Goal: Information Seeking & Learning: Learn about a topic

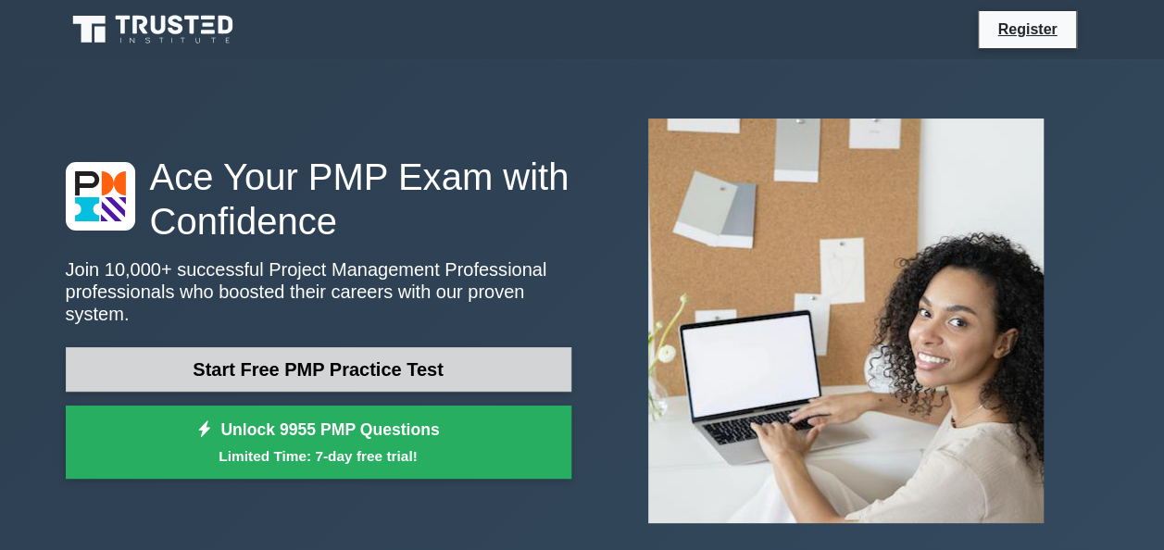
click at [397, 365] on link "Start Free PMP Practice Test" at bounding box center [318, 369] width 505 height 44
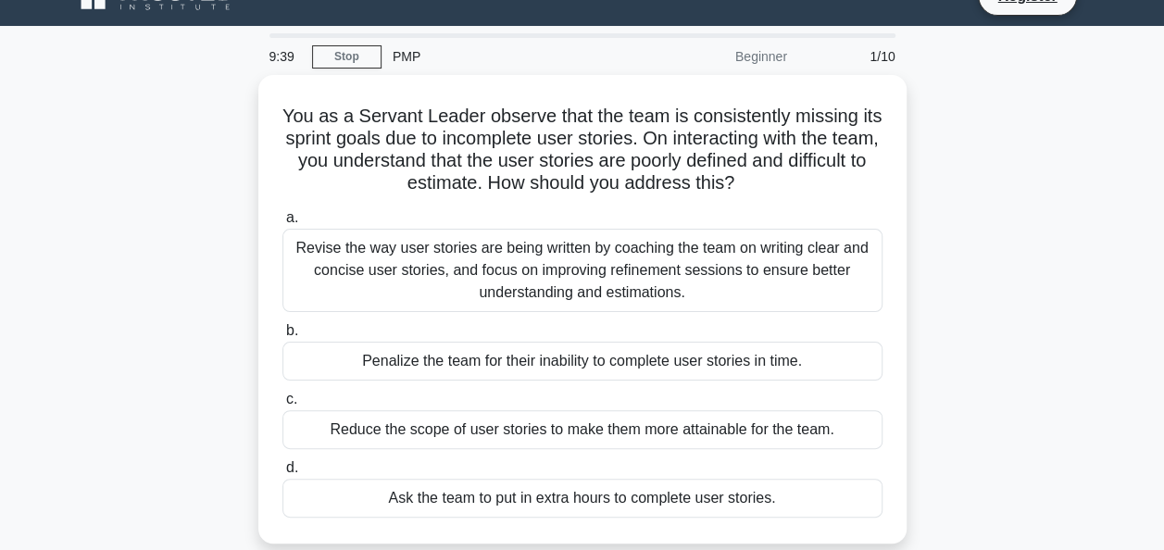
scroll to position [37, 0]
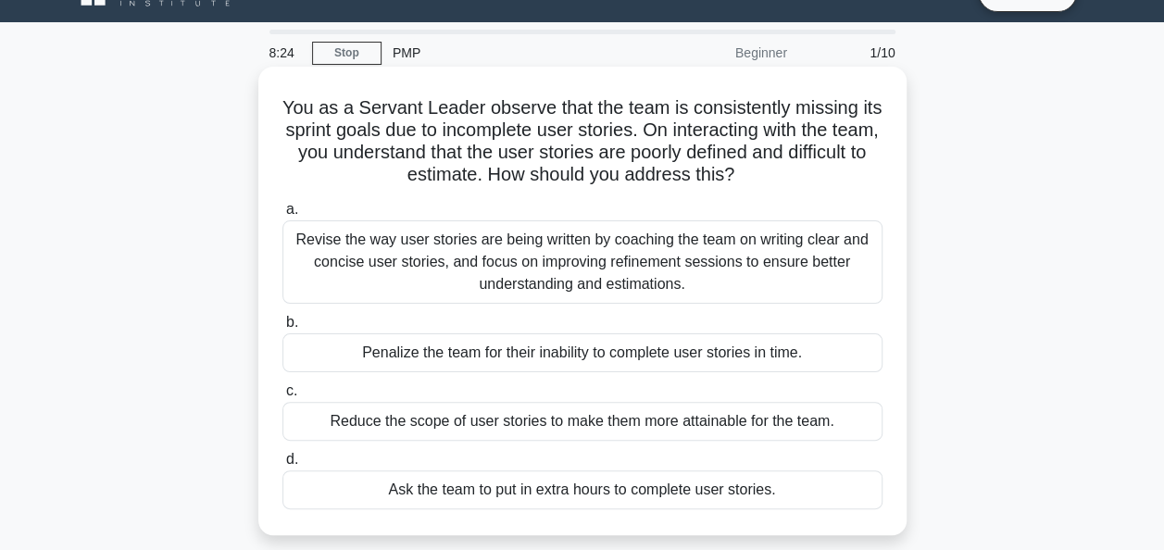
click at [309, 238] on div "Revise the way user stories are being written by coaching the team on writing c…" at bounding box center [582, 261] width 600 height 83
click at [282, 216] on input "a. Revise the way user stories are being written by coaching the team on writin…" at bounding box center [282, 210] width 0 height 12
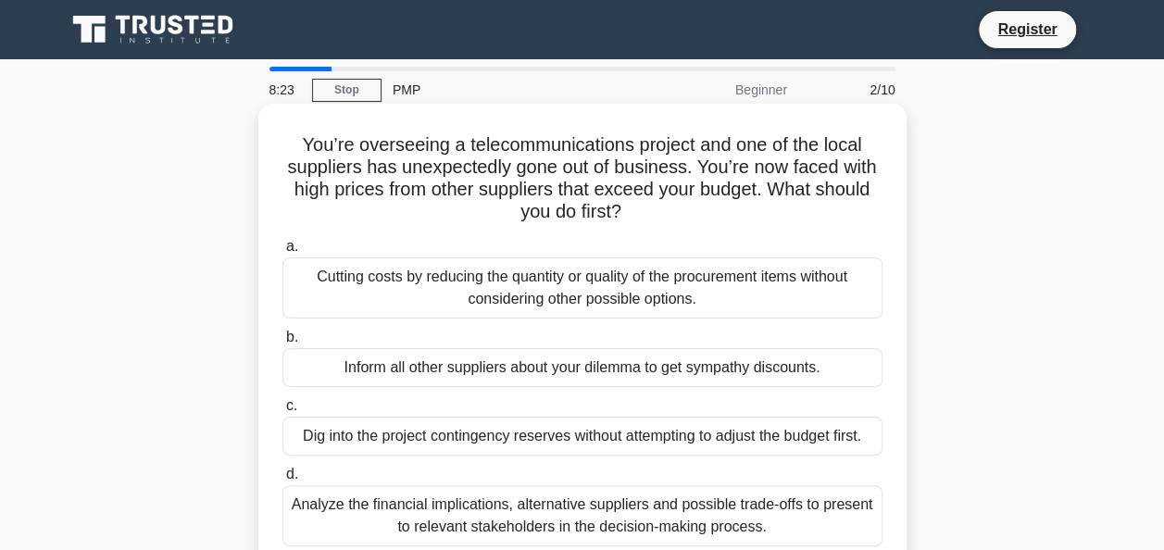
scroll to position [0, 0]
click at [293, 481] on span "d." at bounding box center [292, 474] width 12 height 16
click at [282, 480] on input "d. Analyze the financial implications, alternative suppliers and possible trade…" at bounding box center [282, 474] width 0 height 12
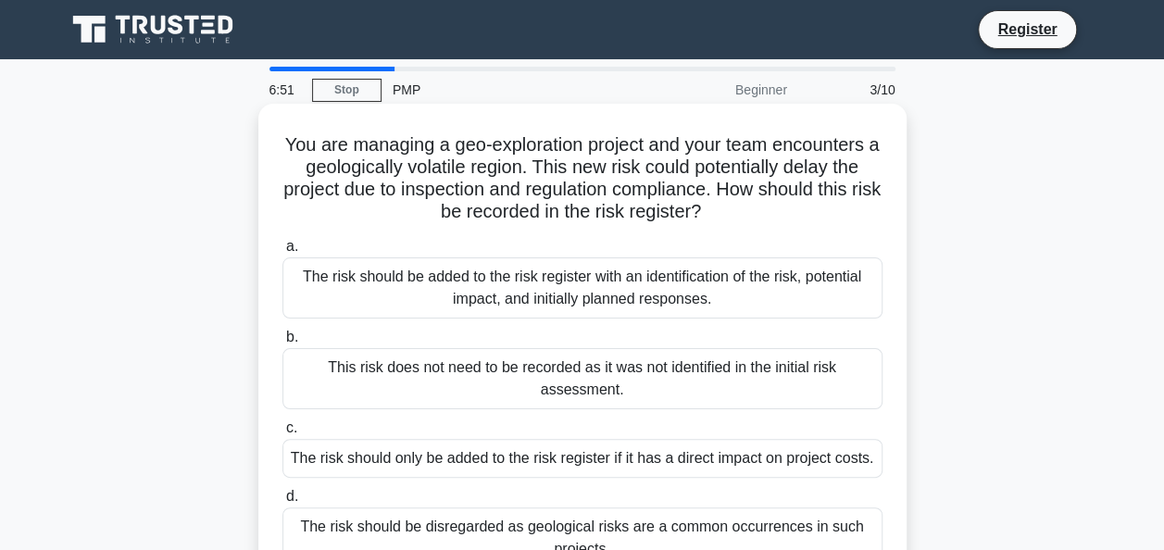
click at [288, 250] on span "a." at bounding box center [292, 246] width 12 height 16
click at [282, 250] on input "a. The risk should be added to the risk register with an identification of the …" at bounding box center [282, 247] width 0 height 12
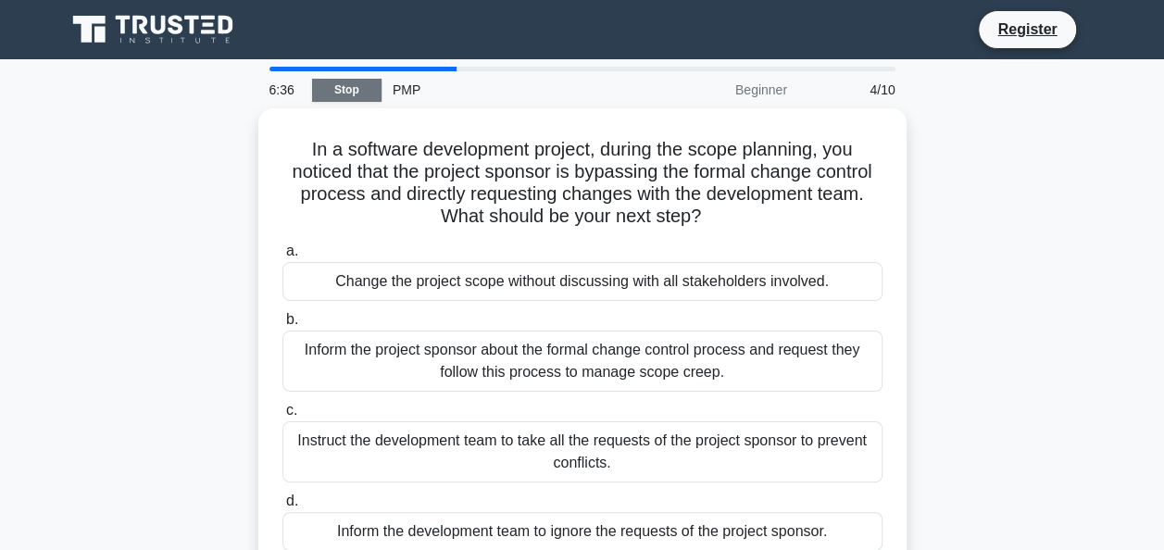
click at [350, 95] on link "Stop" at bounding box center [346, 90] width 69 height 23
